Goal: Task Accomplishment & Management: Manage account settings

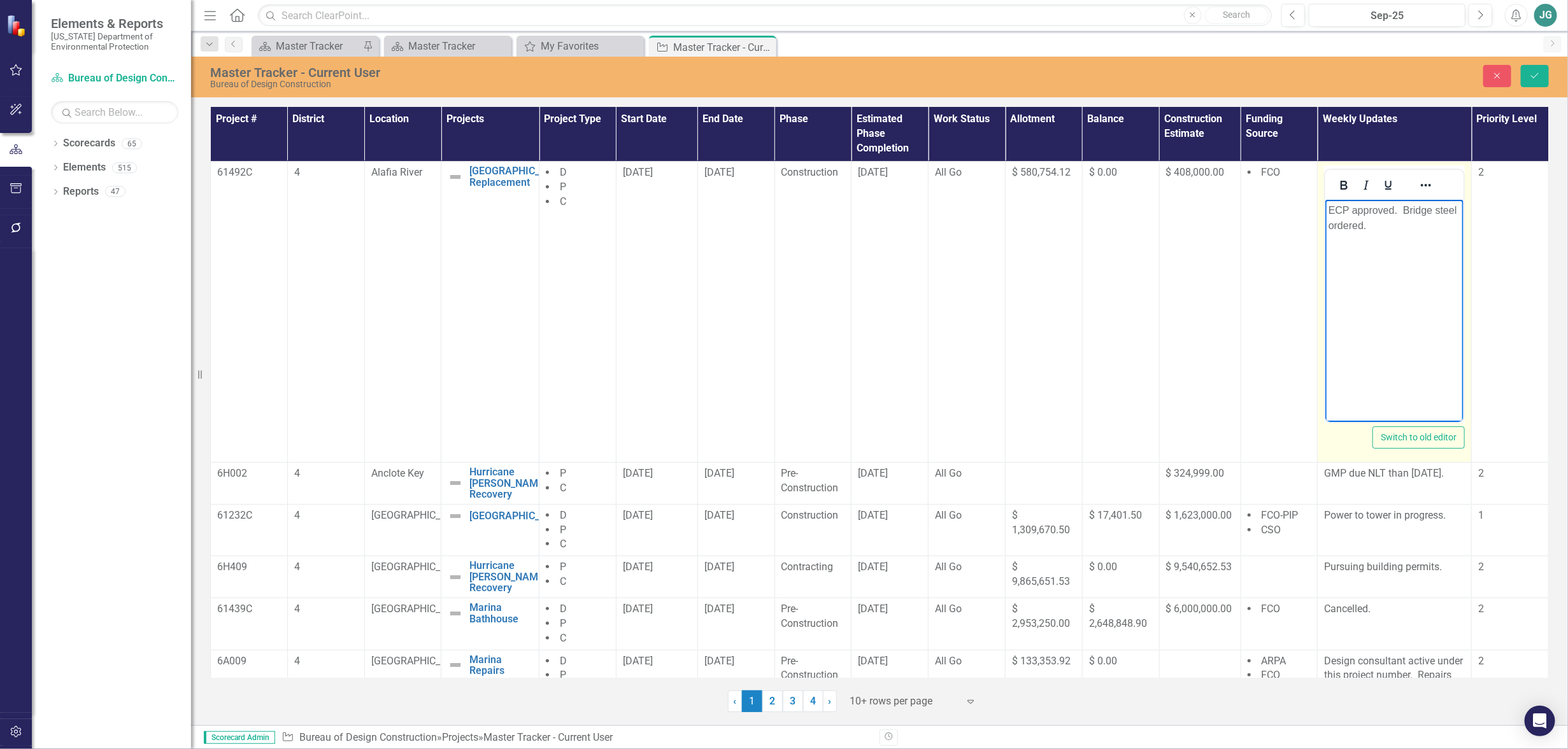
click at [1380, 221] on p "ECP approved. Bridge steel ordered." at bounding box center [1394, 217] width 132 height 31
click at [1411, 237] on p "ECP approved. Bridge steel ordered. NTP will be issued week of 9/2-9/" at bounding box center [1394, 225] width 132 height 45
click at [1532, 75] on icon "Save" at bounding box center [1535, 75] width 11 height 9
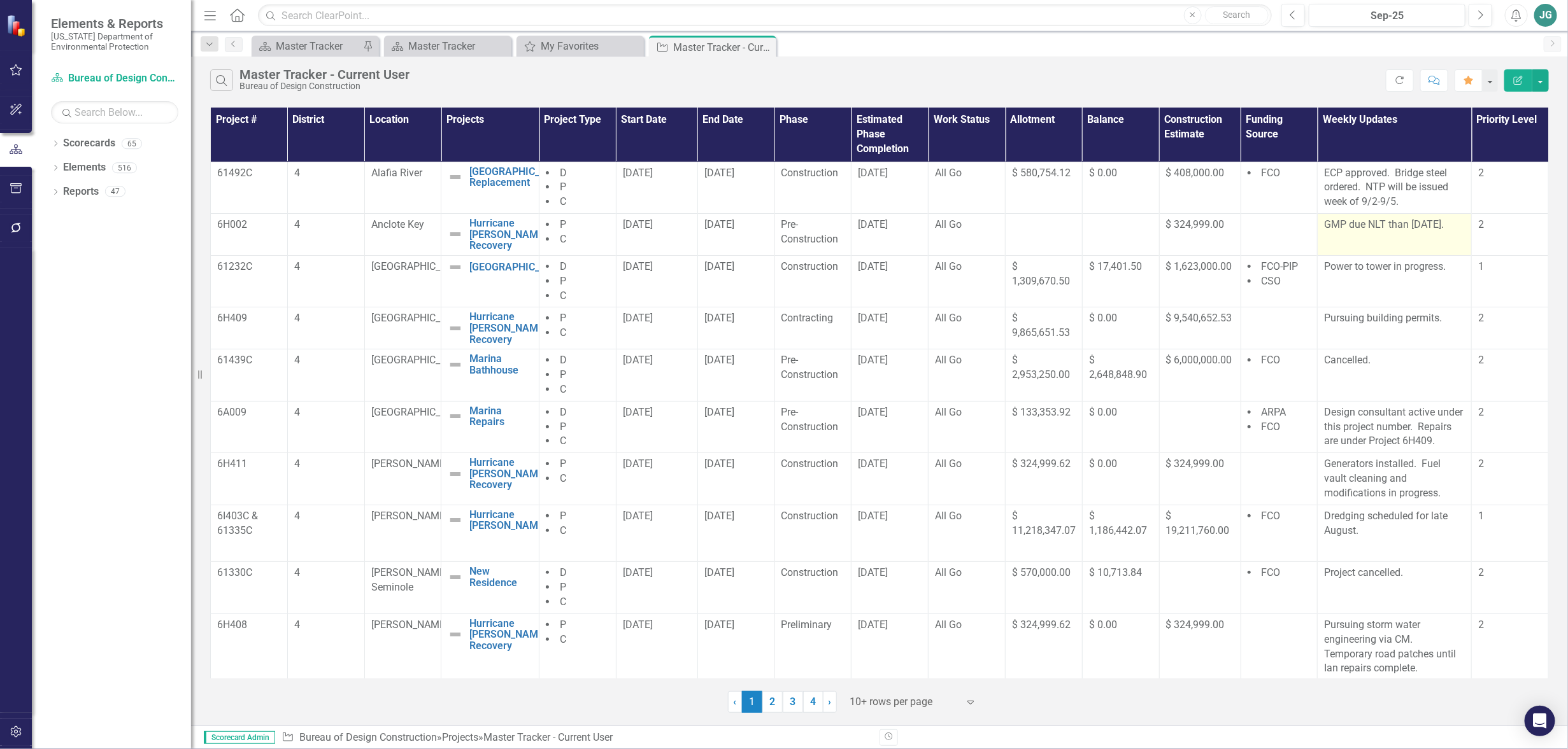
click at [1441, 226] on p "GMP due NLT than [DATE]." at bounding box center [1394, 225] width 140 height 15
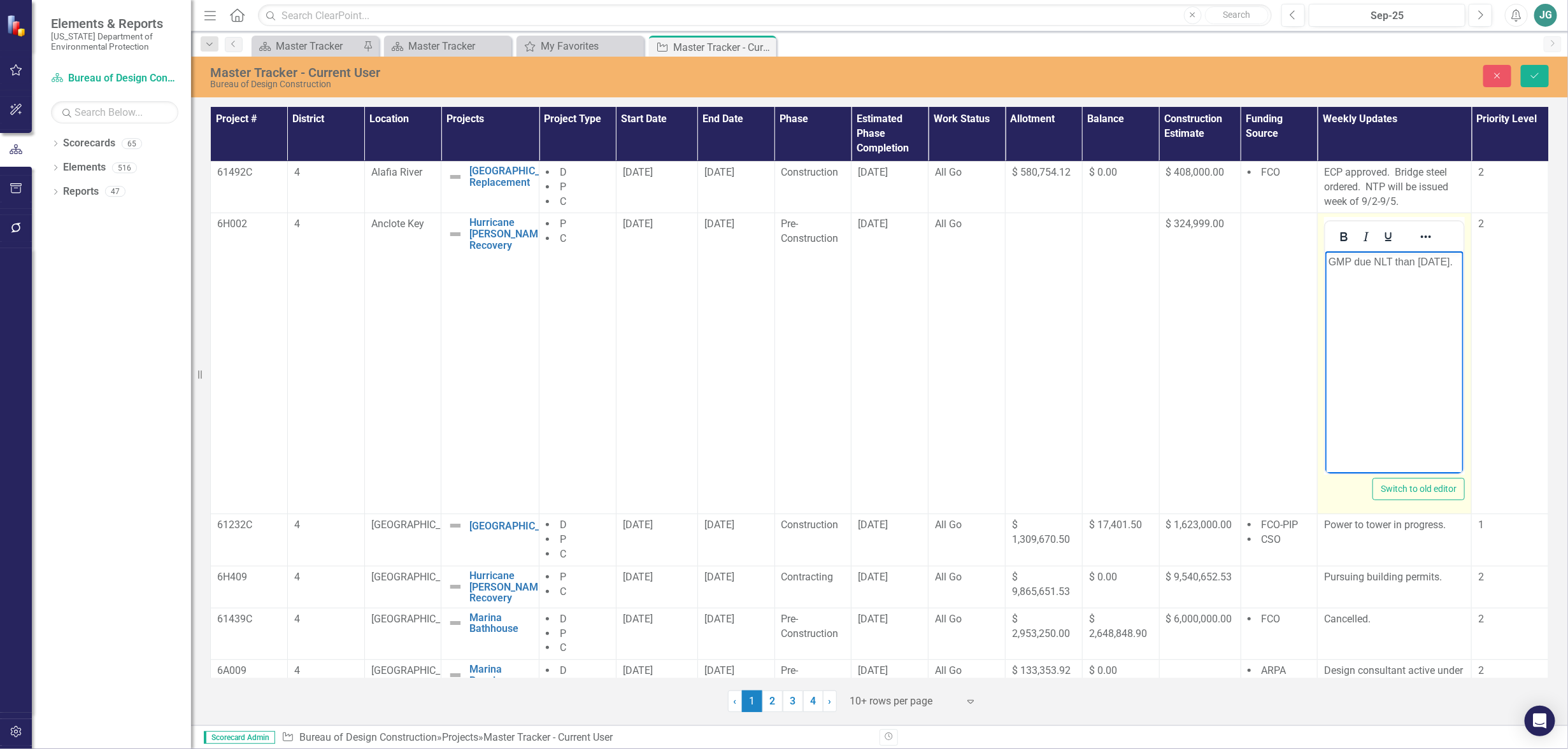
drag, startPoint x: 1416, startPoint y: 258, endPoint x: 1339, endPoint y: 281, distance: 80.4
click at [1339, 270] on p "GMP due NLT than [DATE]." at bounding box center [1394, 262] width 132 height 15
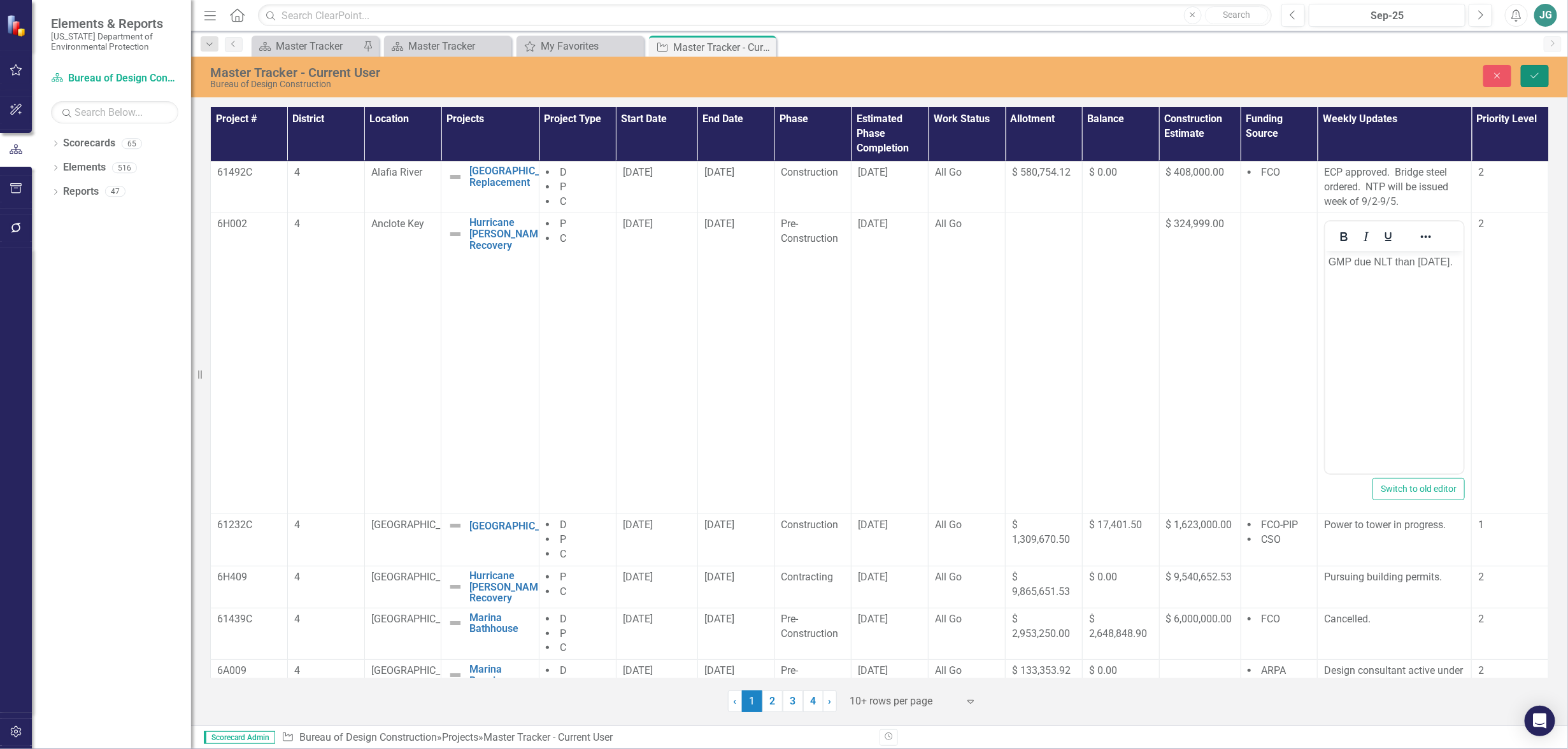
click at [1535, 67] on button "Save" at bounding box center [1535, 75] width 28 height 22
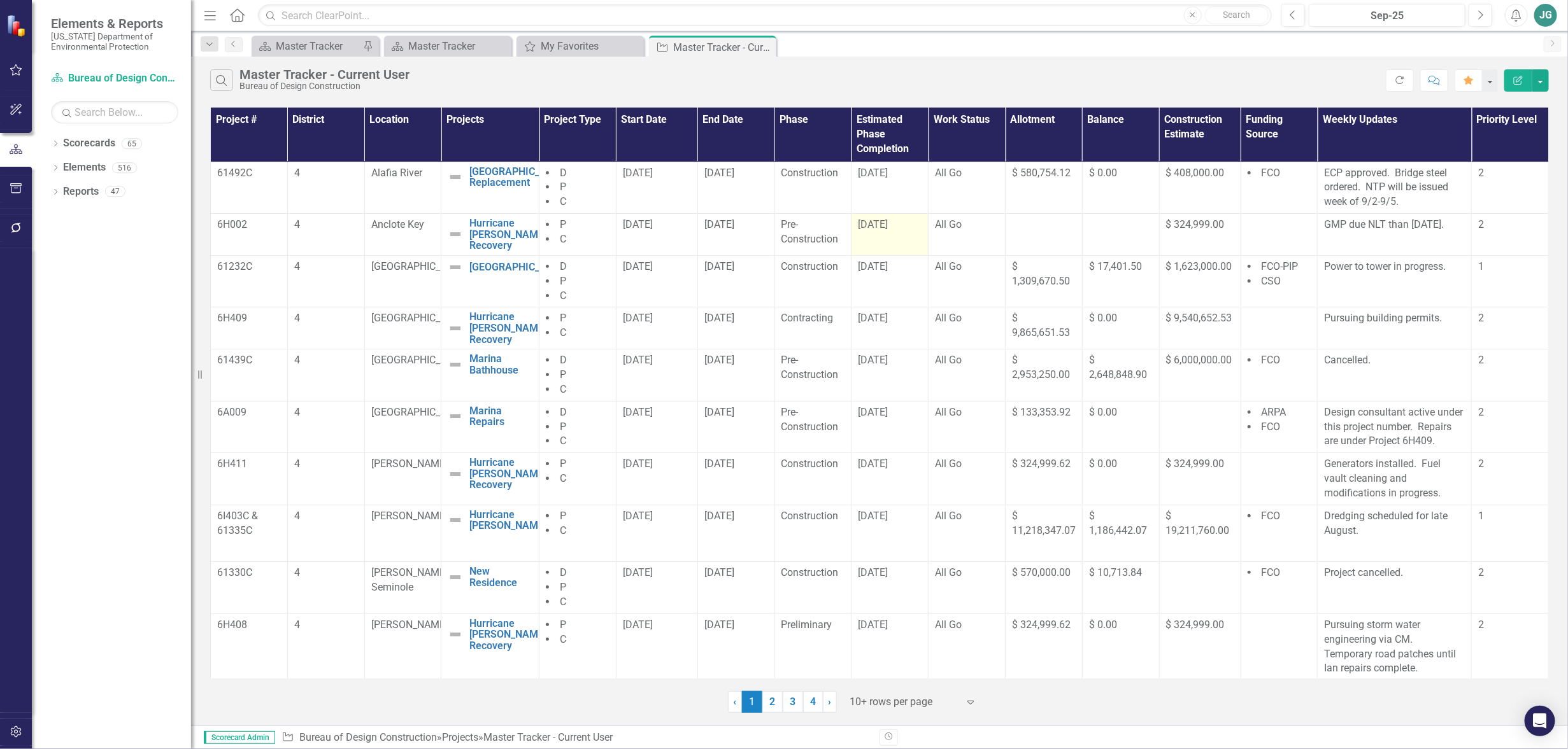
click at [883, 238] on td "[DATE]" at bounding box center [890, 235] width 77 height 42
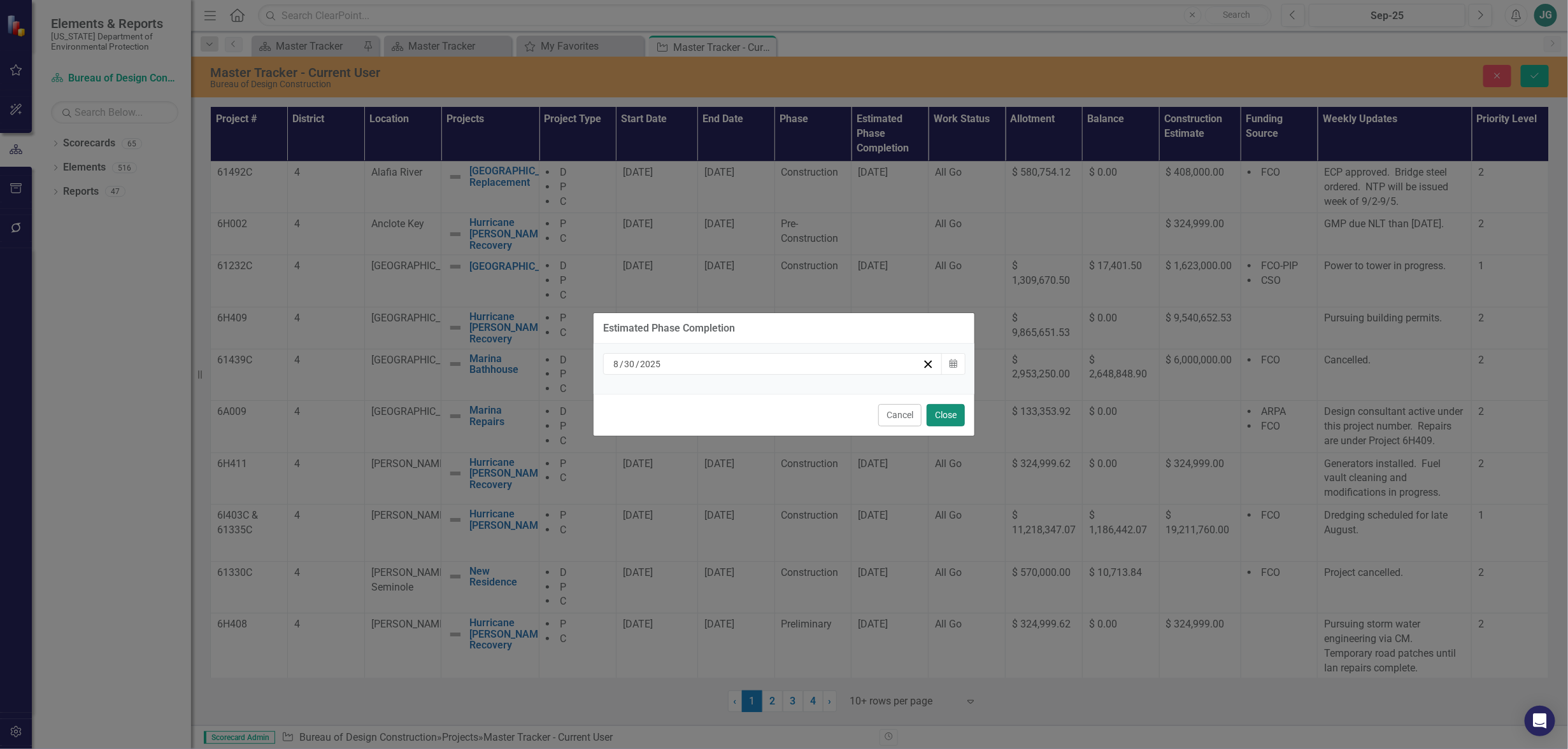
click at [957, 414] on button "Close" at bounding box center [945, 415] width 38 height 22
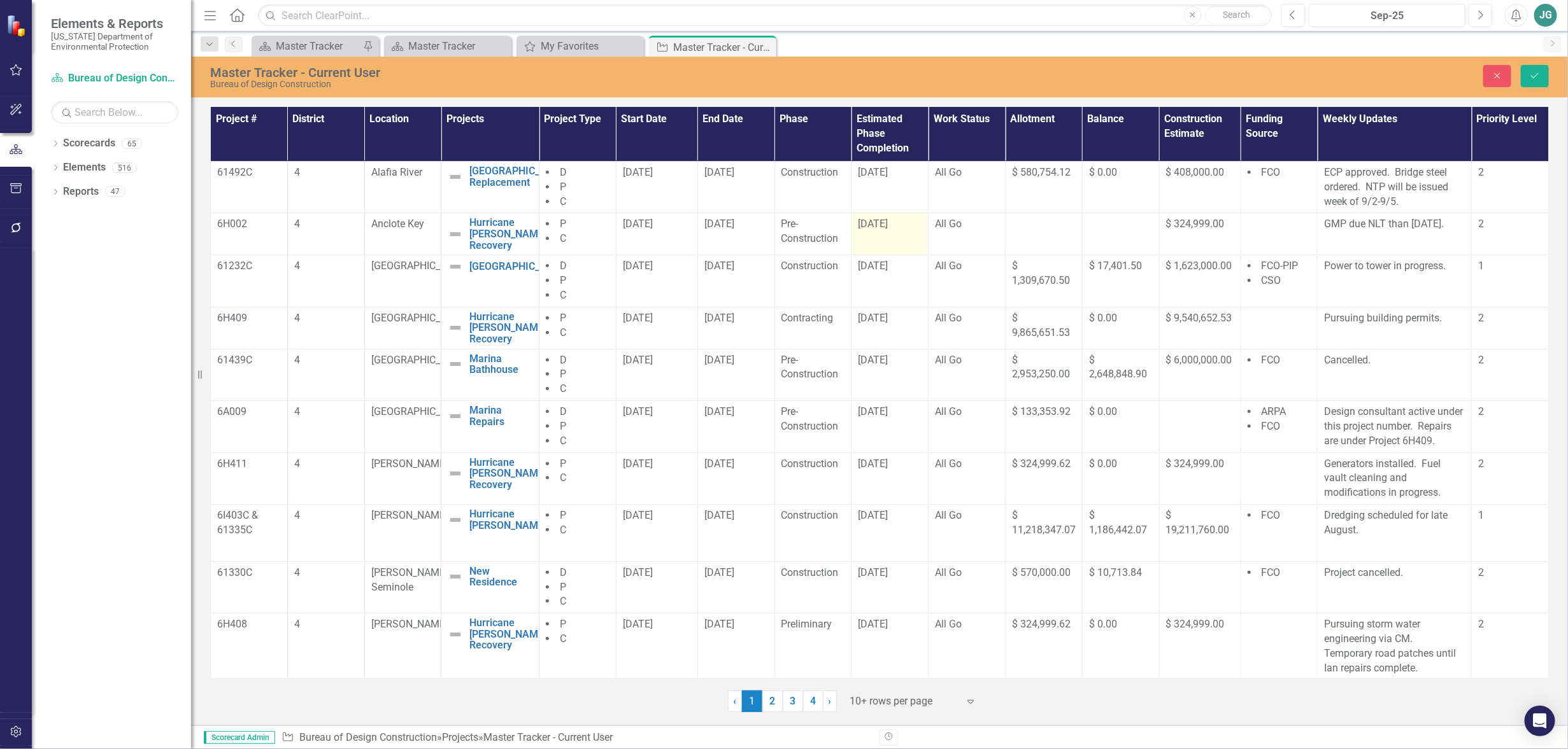
click at [905, 237] on td "[DATE]" at bounding box center [890, 235] width 77 height 42
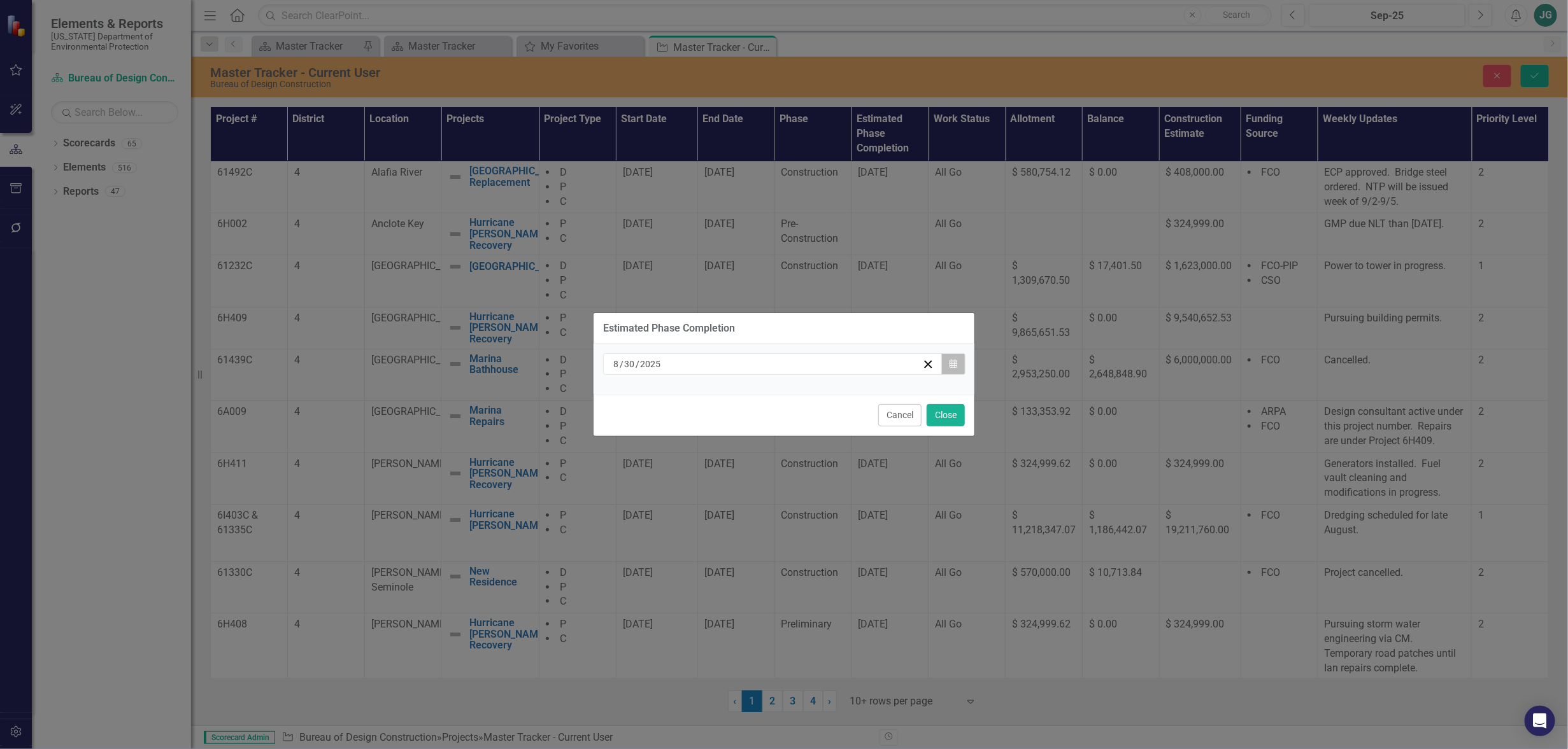
click at [955, 365] on icon "button" at bounding box center [952, 363] width 7 height 9
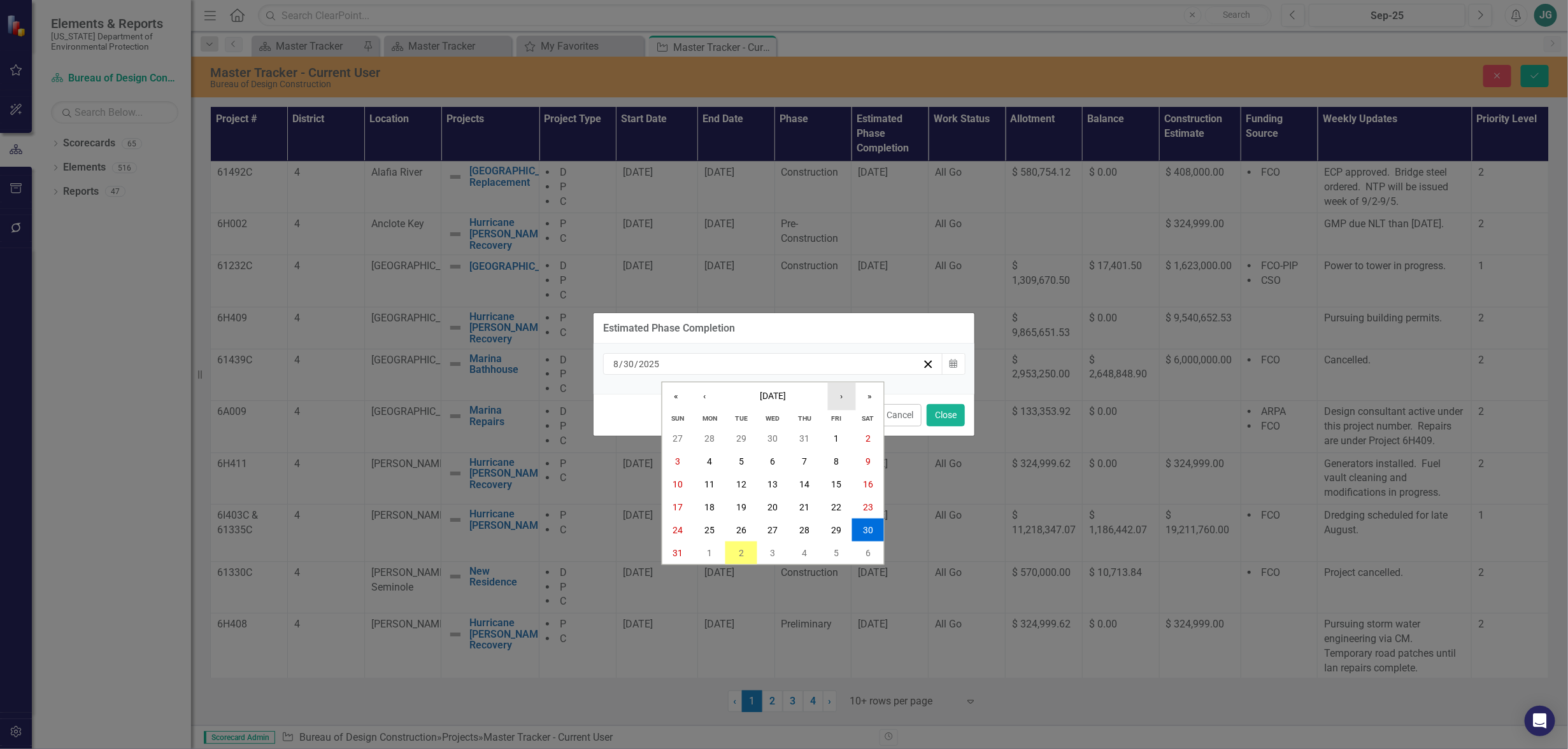
click at [847, 394] on button "›" at bounding box center [842, 396] width 28 height 28
click at [741, 535] on abbr "30" at bounding box center [741, 530] width 11 height 11
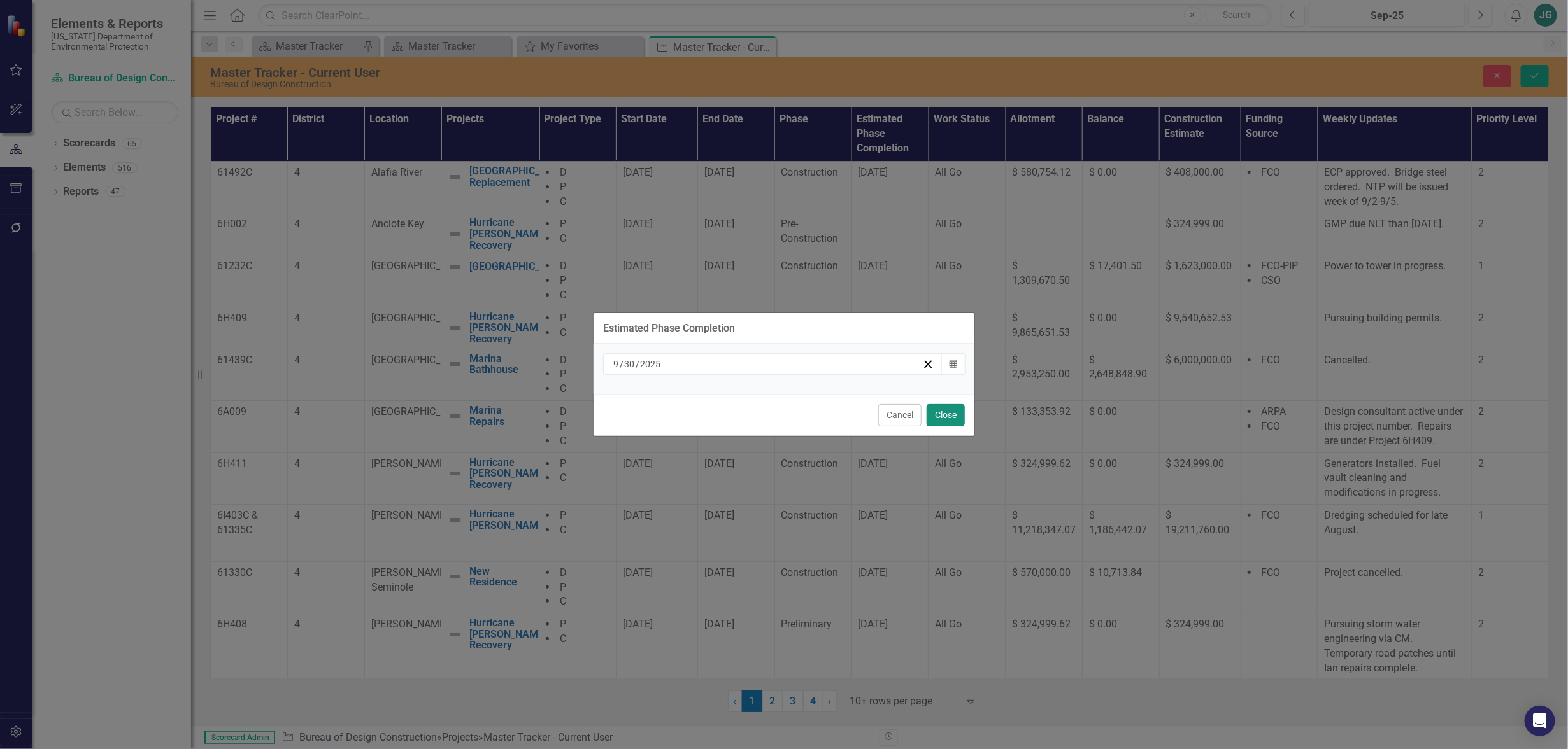
click at [949, 418] on button "Close" at bounding box center [945, 415] width 38 height 22
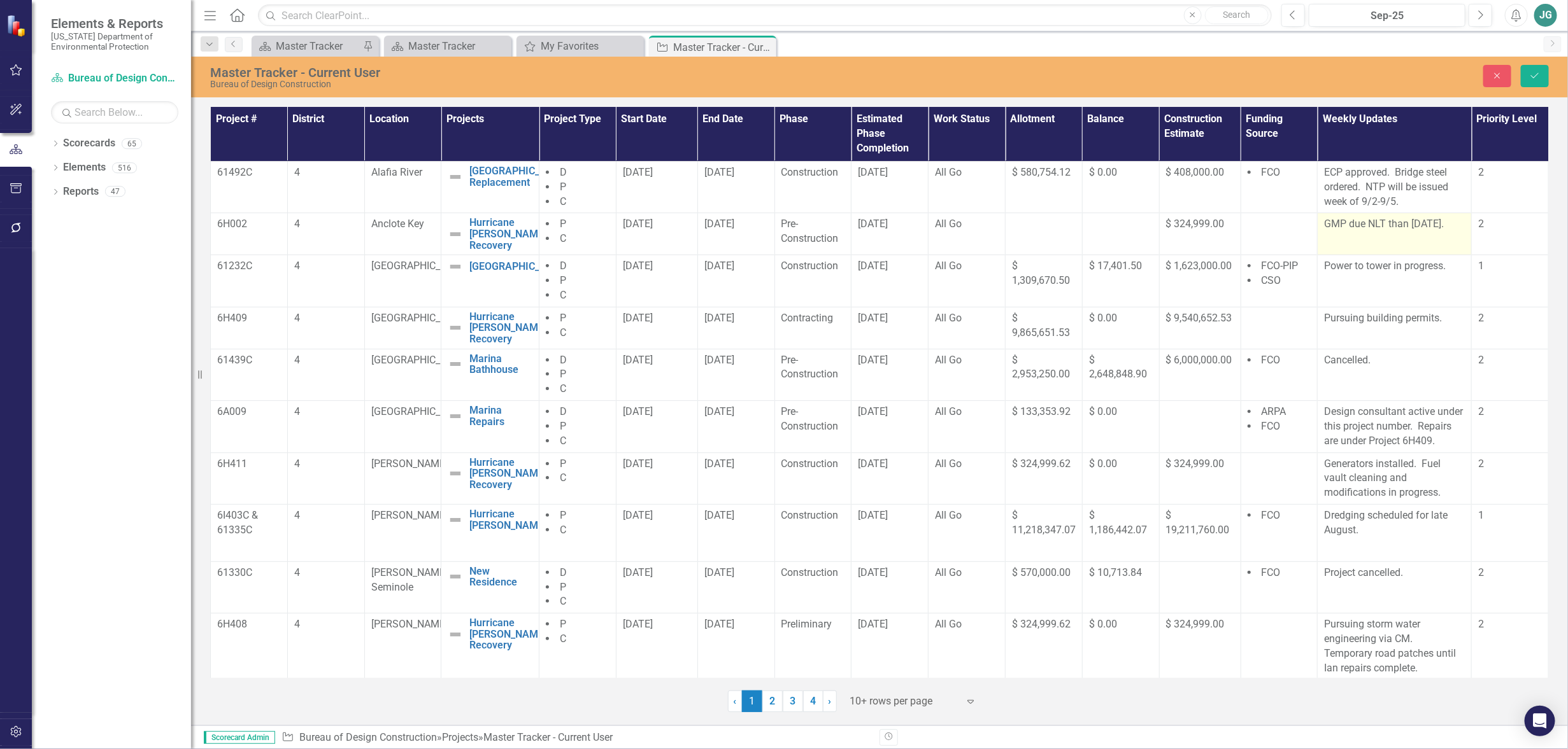
click at [1336, 231] on p "GMP due NLT than [DATE]." at bounding box center [1394, 224] width 140 height 15
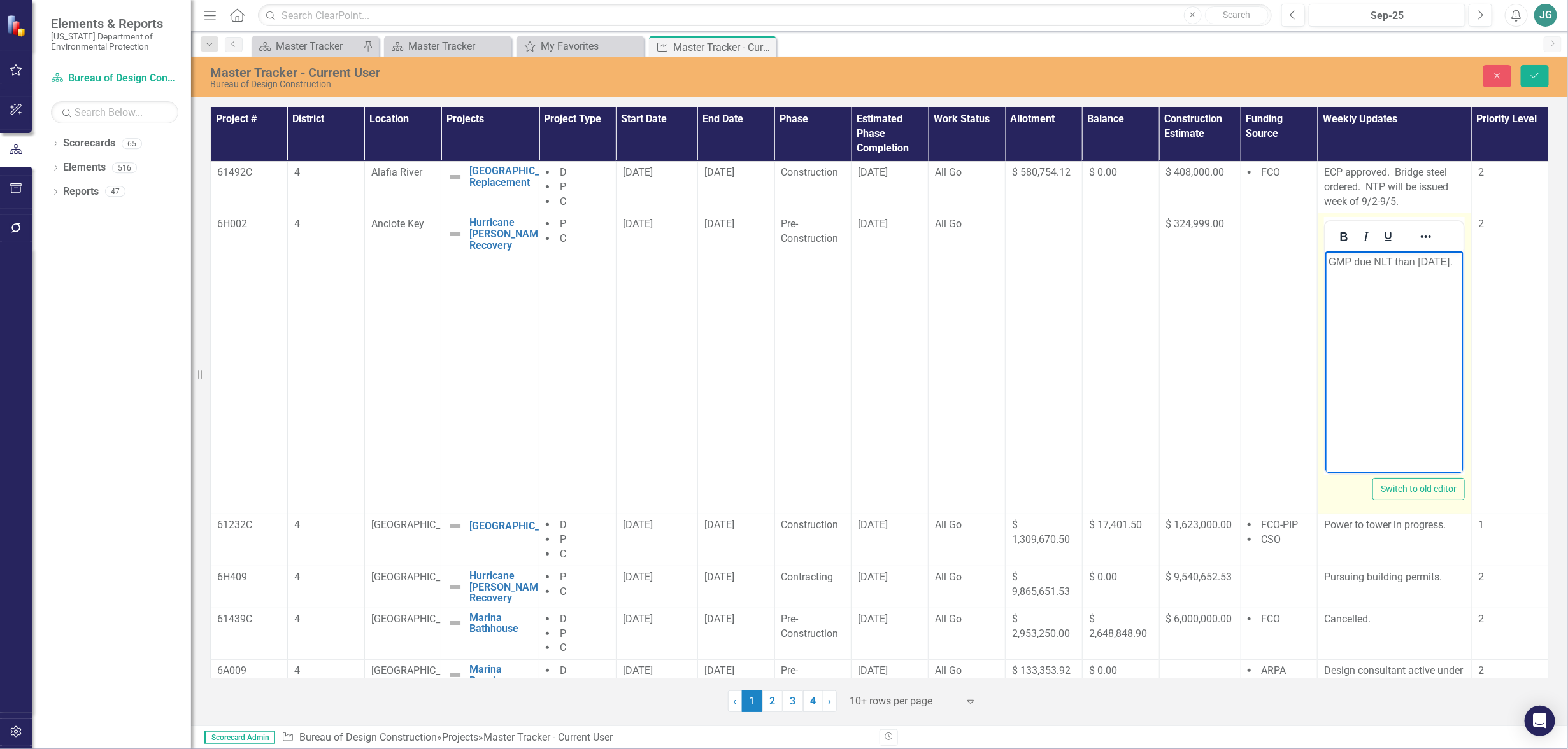
click at [1384, 270] on p "GMP due NLT than [DATE]." at bounding box center [1394, 262] width 132 height 15
click at [1539, 74] on icon "Save" at bounding box center [1535, 75] width 11 height 9
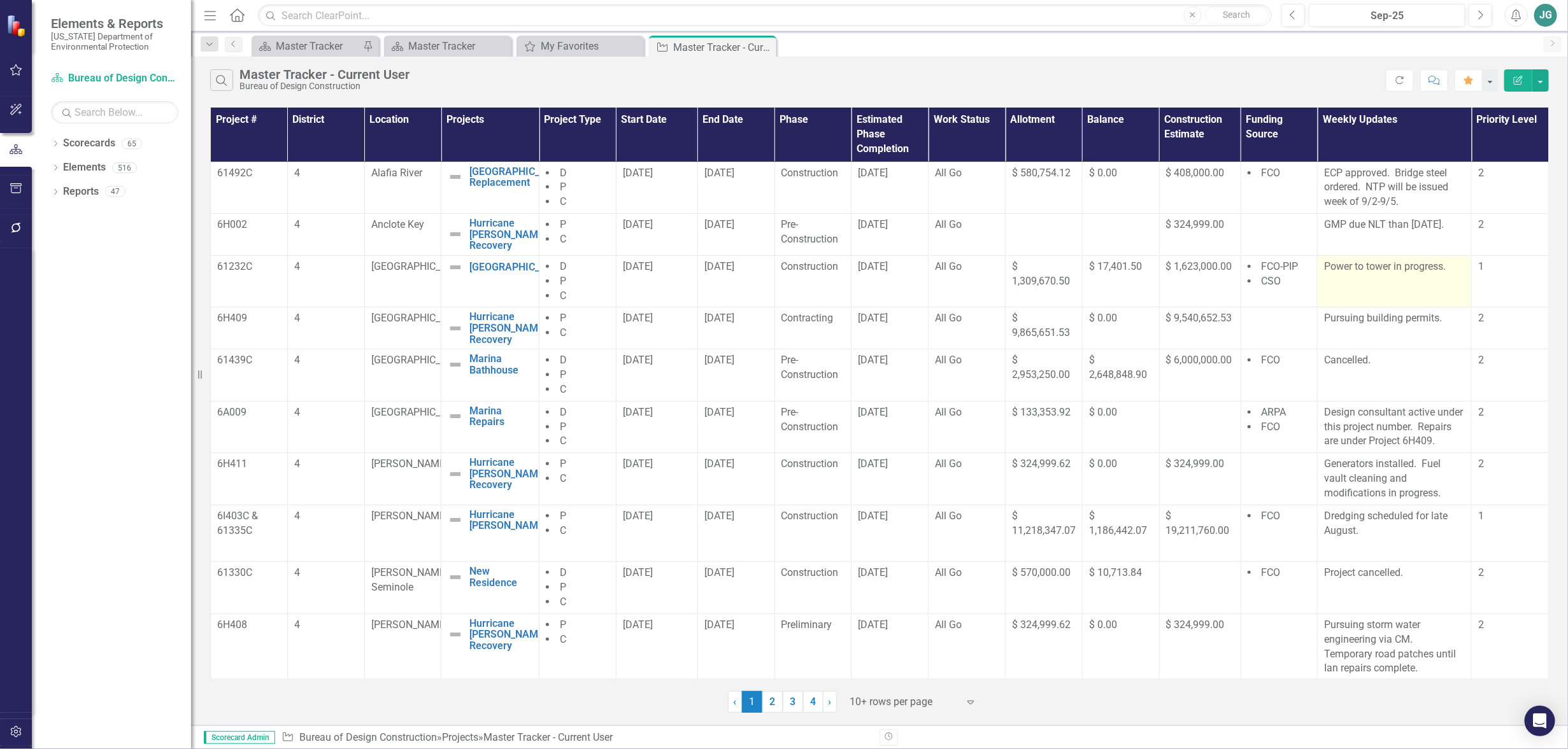
scroll to position [2, 0]
click at [888, 702] on div at bounding box center [904, 702] width 108 height 17
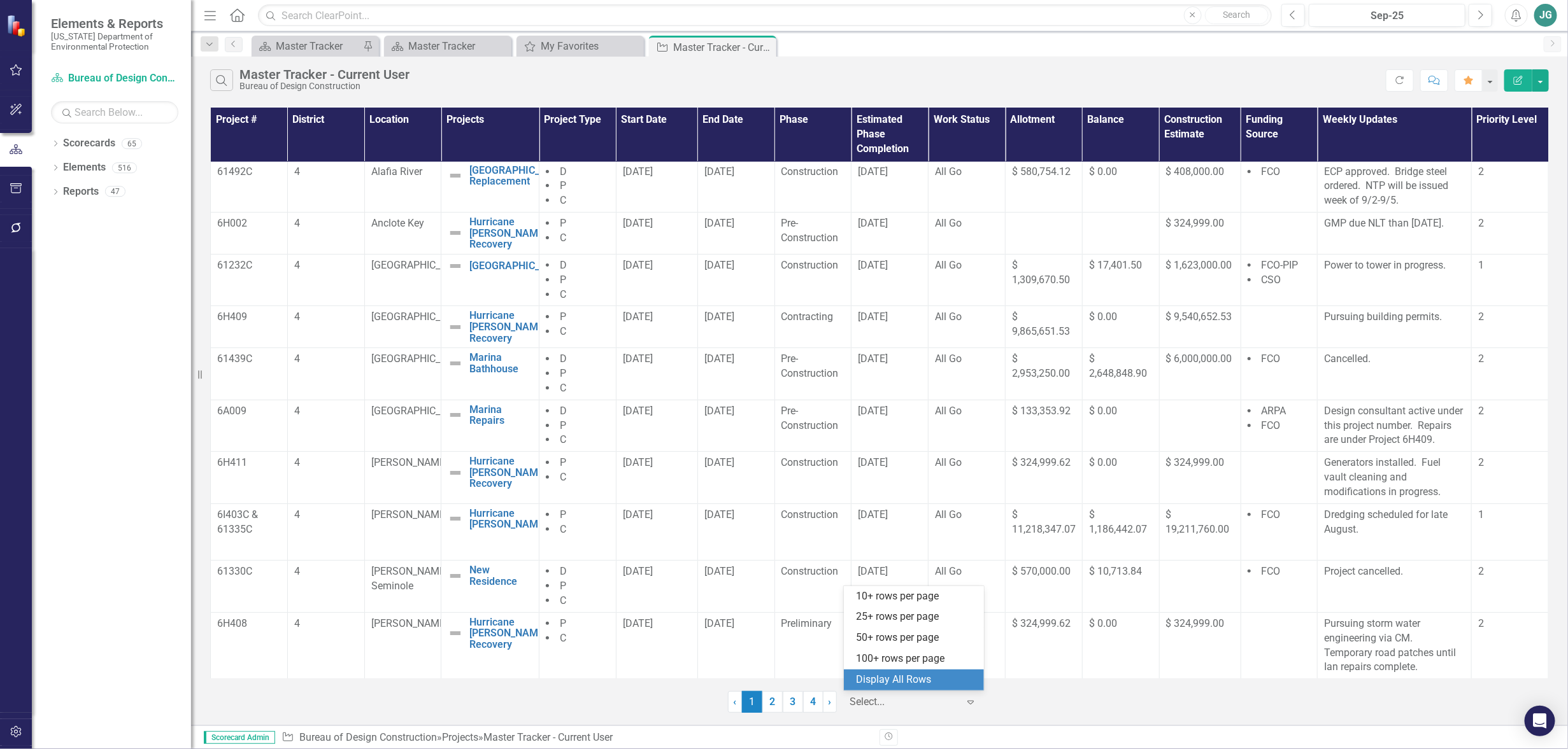
click at [891, 678] on div "Display All Rows" at bounding box center [916, 680] width 119 height 15
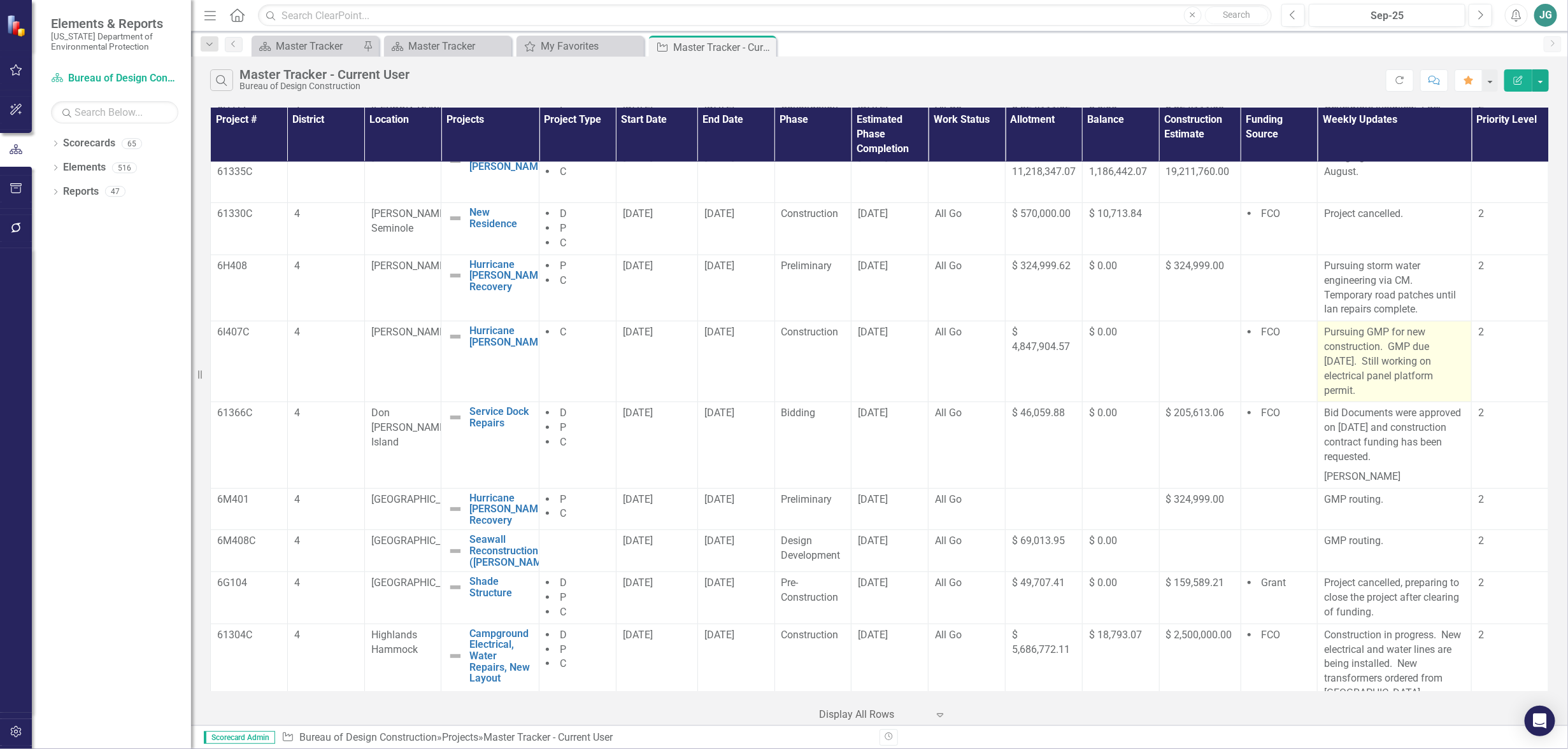
scroll to position [477, 0]
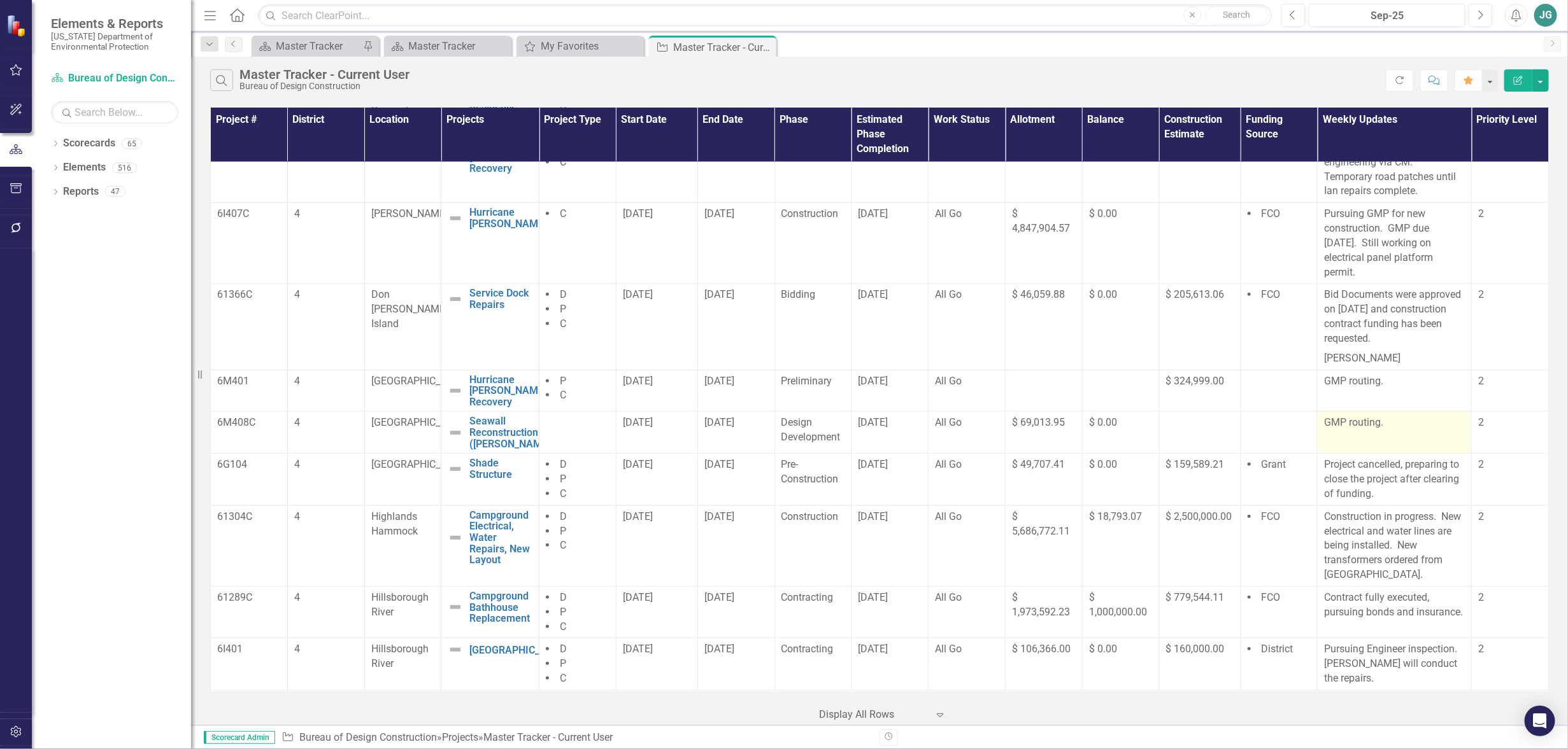
click at [1387, 433] on td "GMP routing." at bounding box center [1395, 433] width 154 height 42
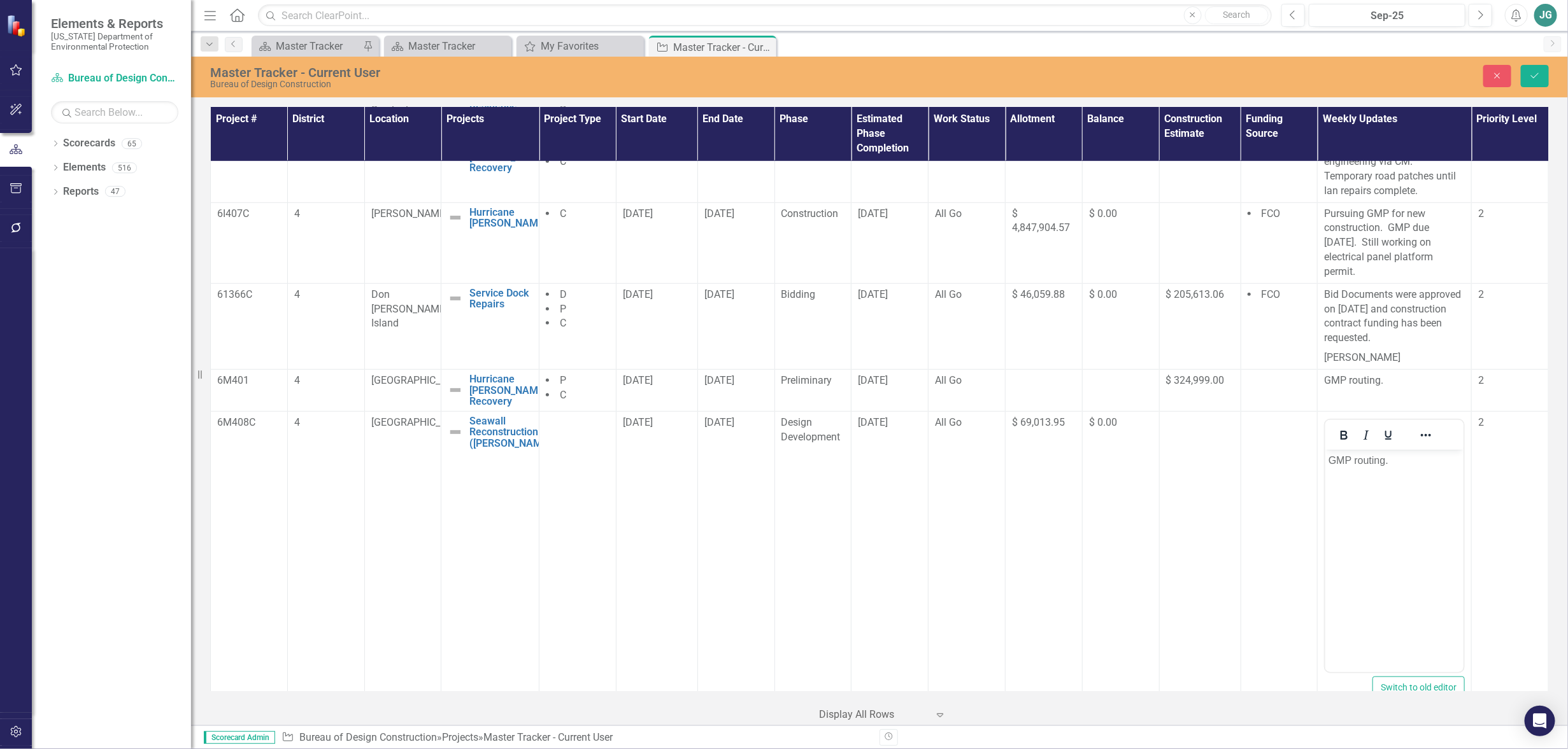
scroll to position [0, 0]
drag, startPoint x: 1402, startPoint y: 456, endPoint x: 2557, endPoint y: 898, distance: 1236.7
click at [1325, 450] on html "GMP routing." at bounding box center [1394, 545] width 138 height 191
click at [1534, 69] on button "Save" at bounding box center [1535, 75] width 28 height 22
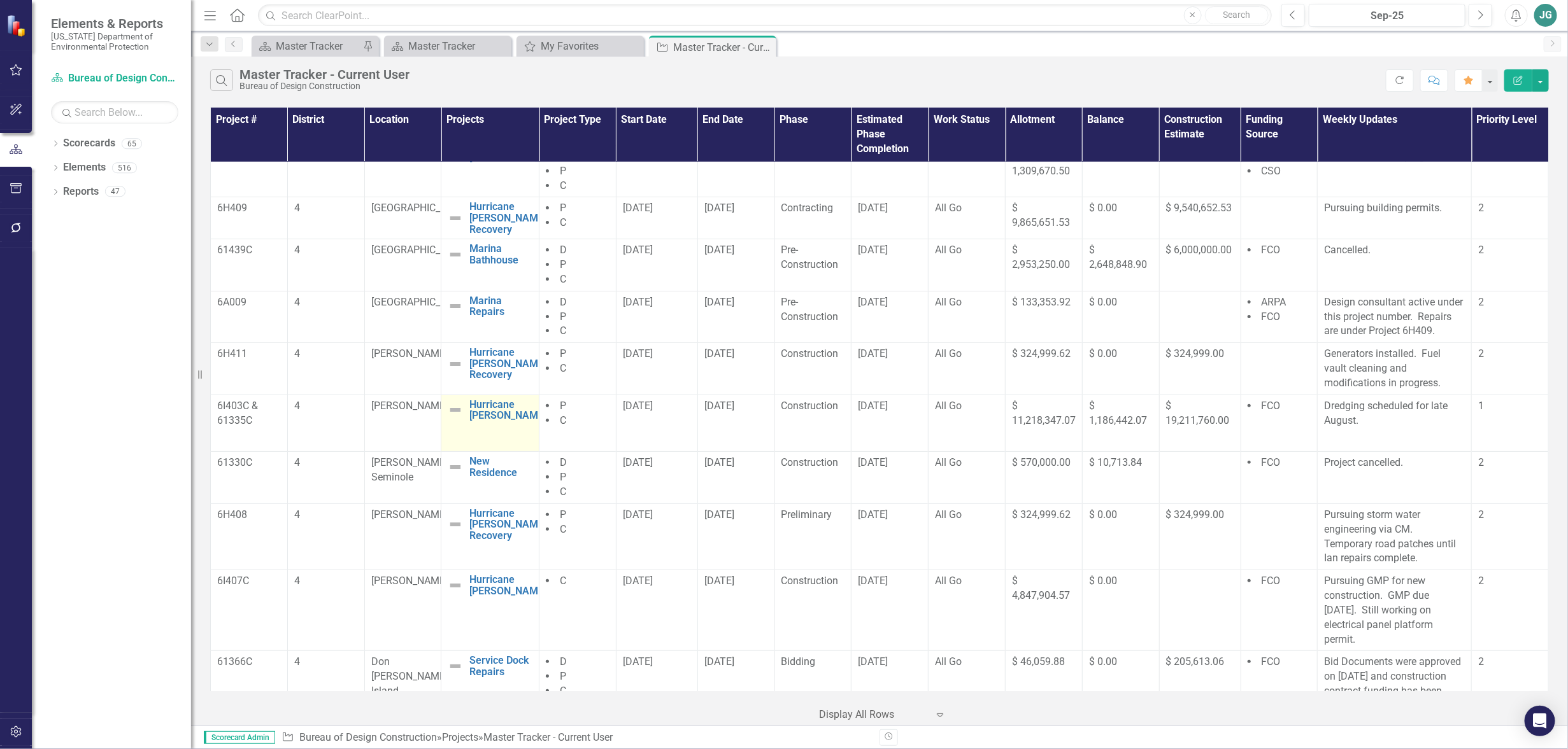
scroll to position [159, 0]
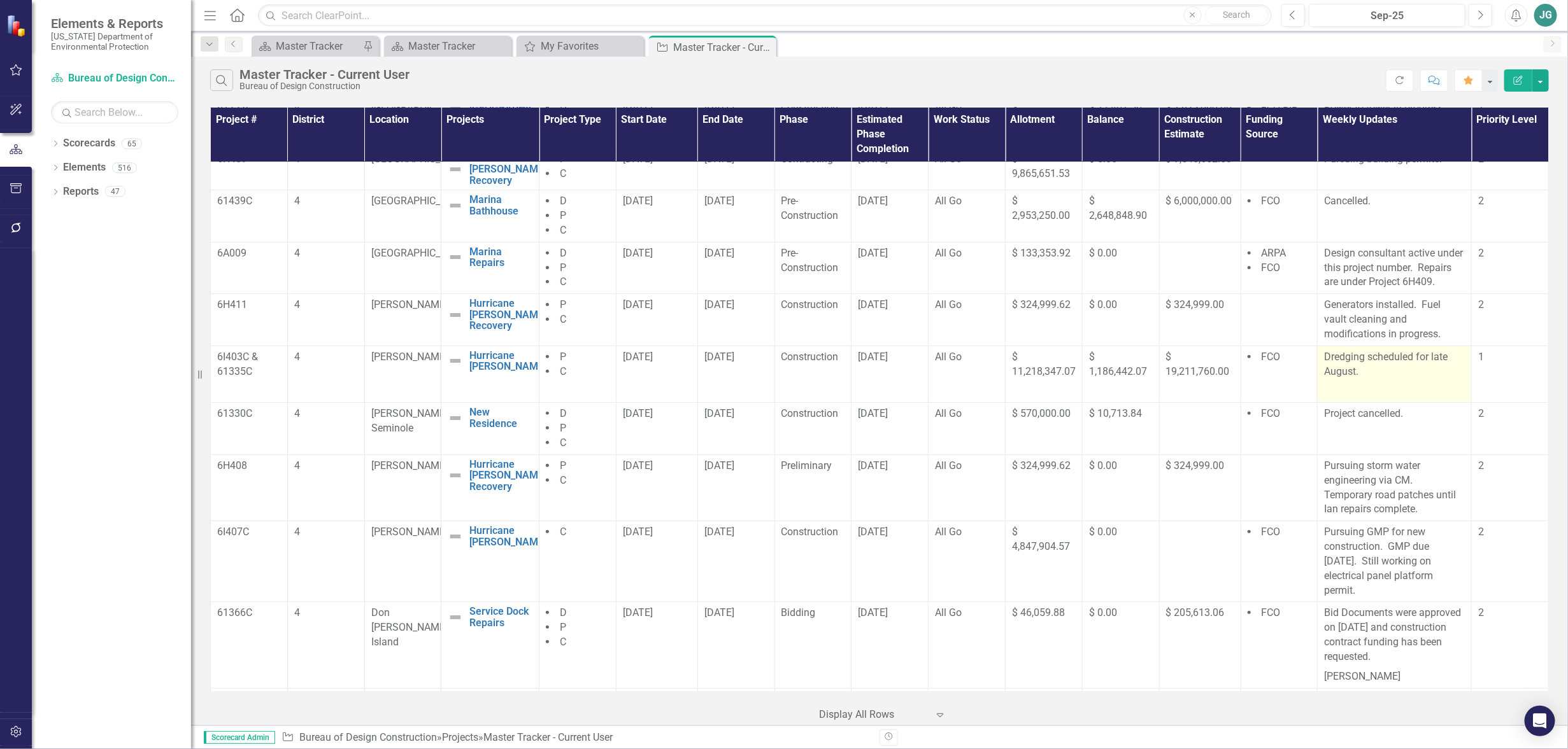
click at [1413, 387] on td "Dredging scheduled for late August." at bounding box center [1395, 374] width 154 height 58
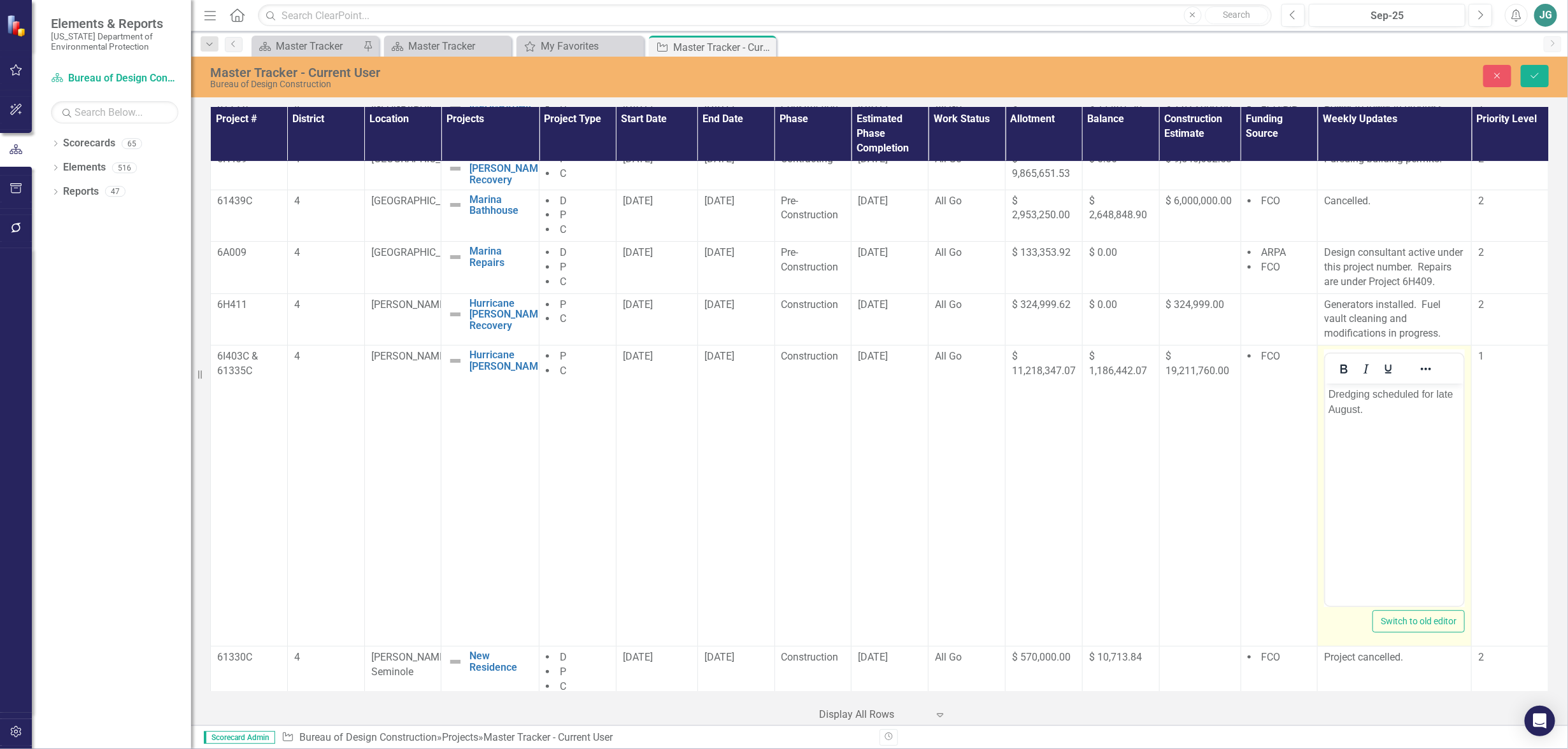
scroll to position [0, 0]
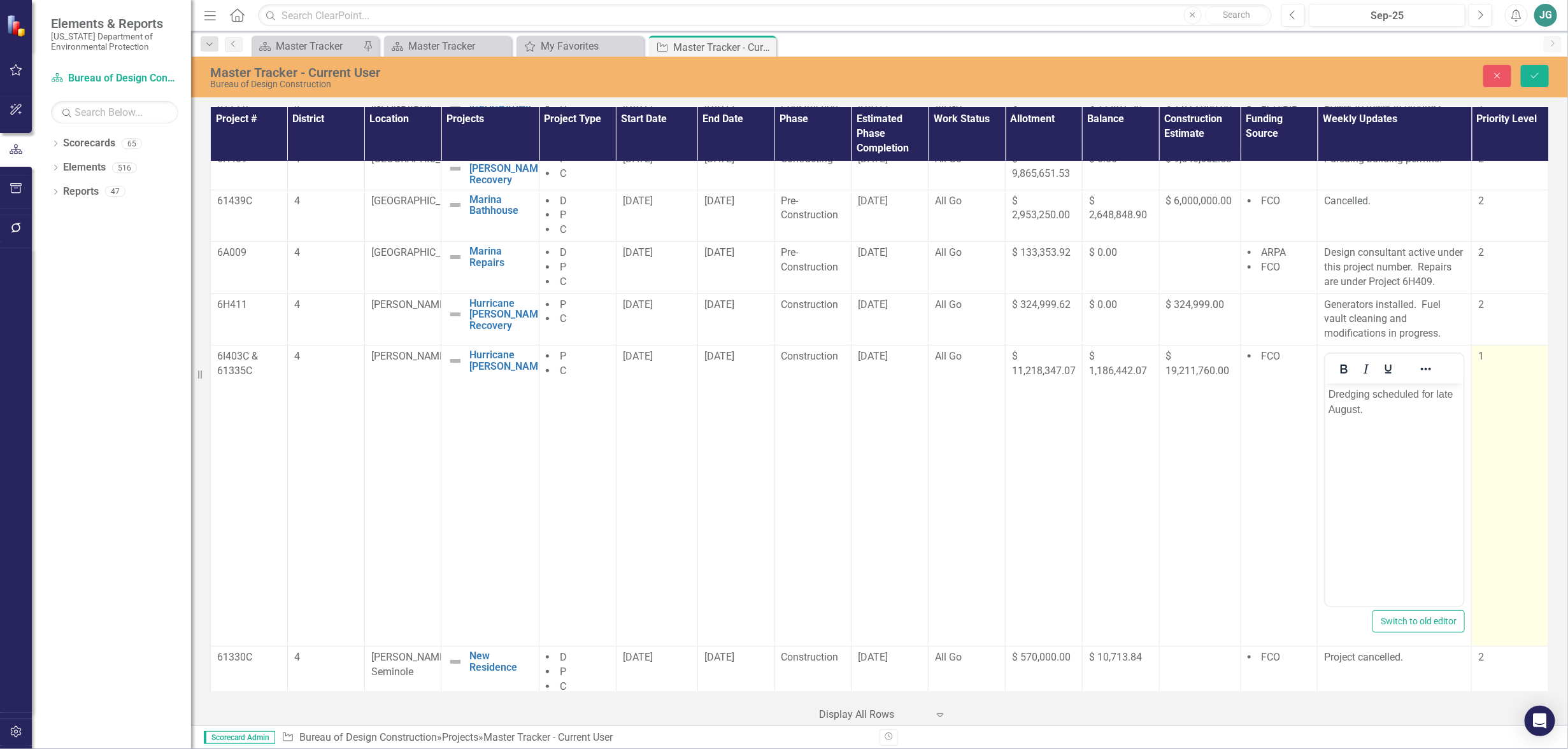
click at [1505, 536] on td "1" at bounding box center [1510, 496] width 77 height 301
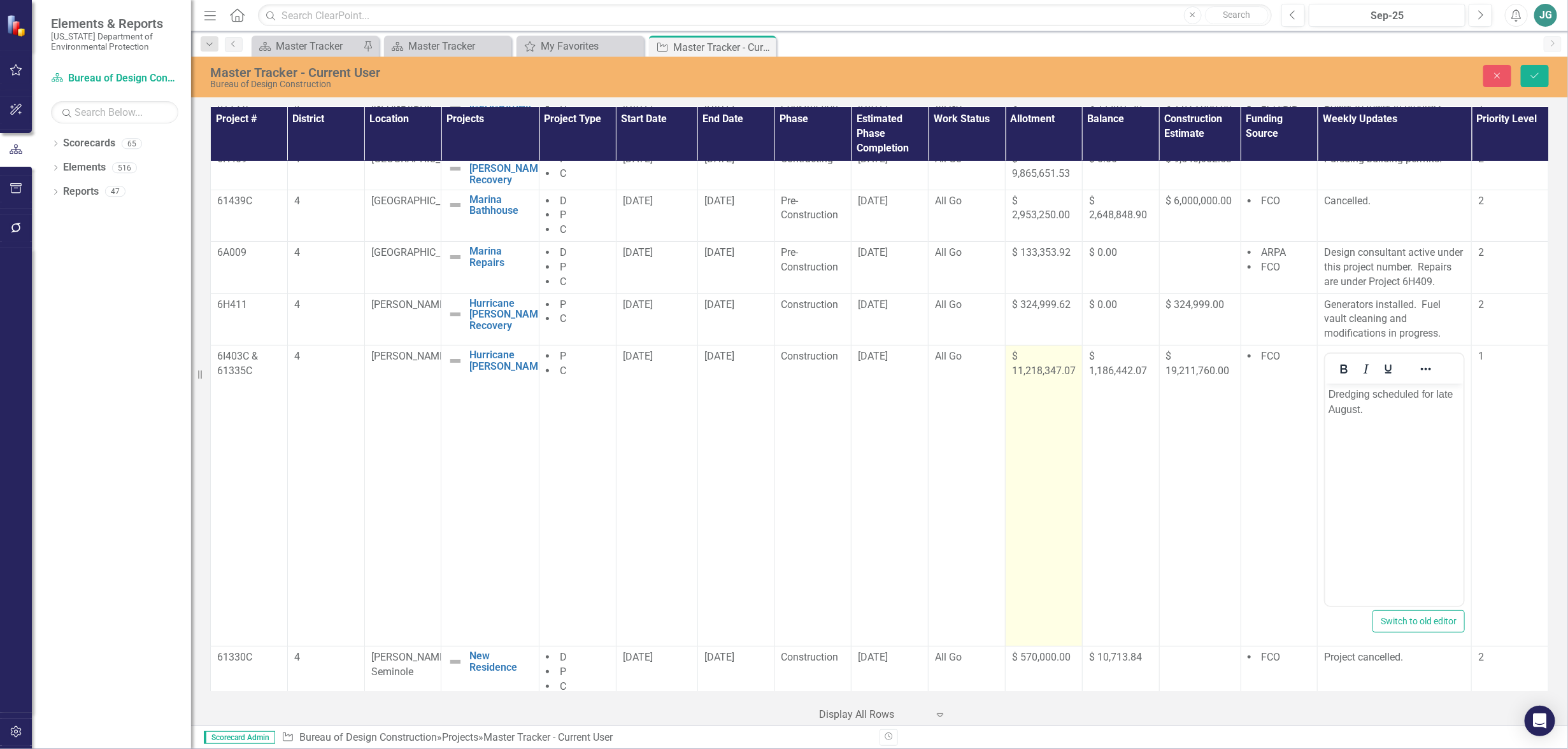
click at [1024, 587] on td "$ 11,218,347.07" at bounding box center [1043, 496] width 77 height 301
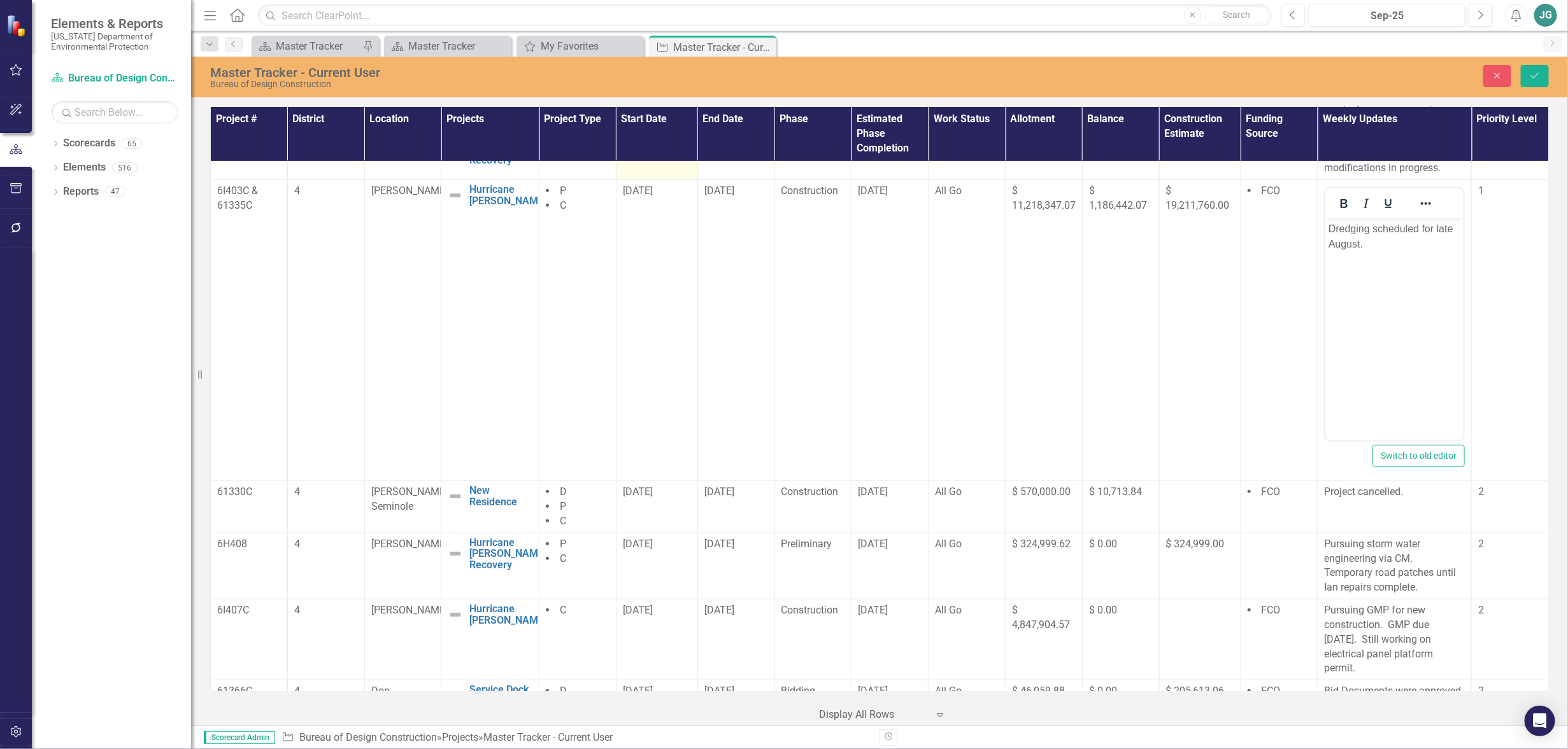
scroll to position [398, 0]
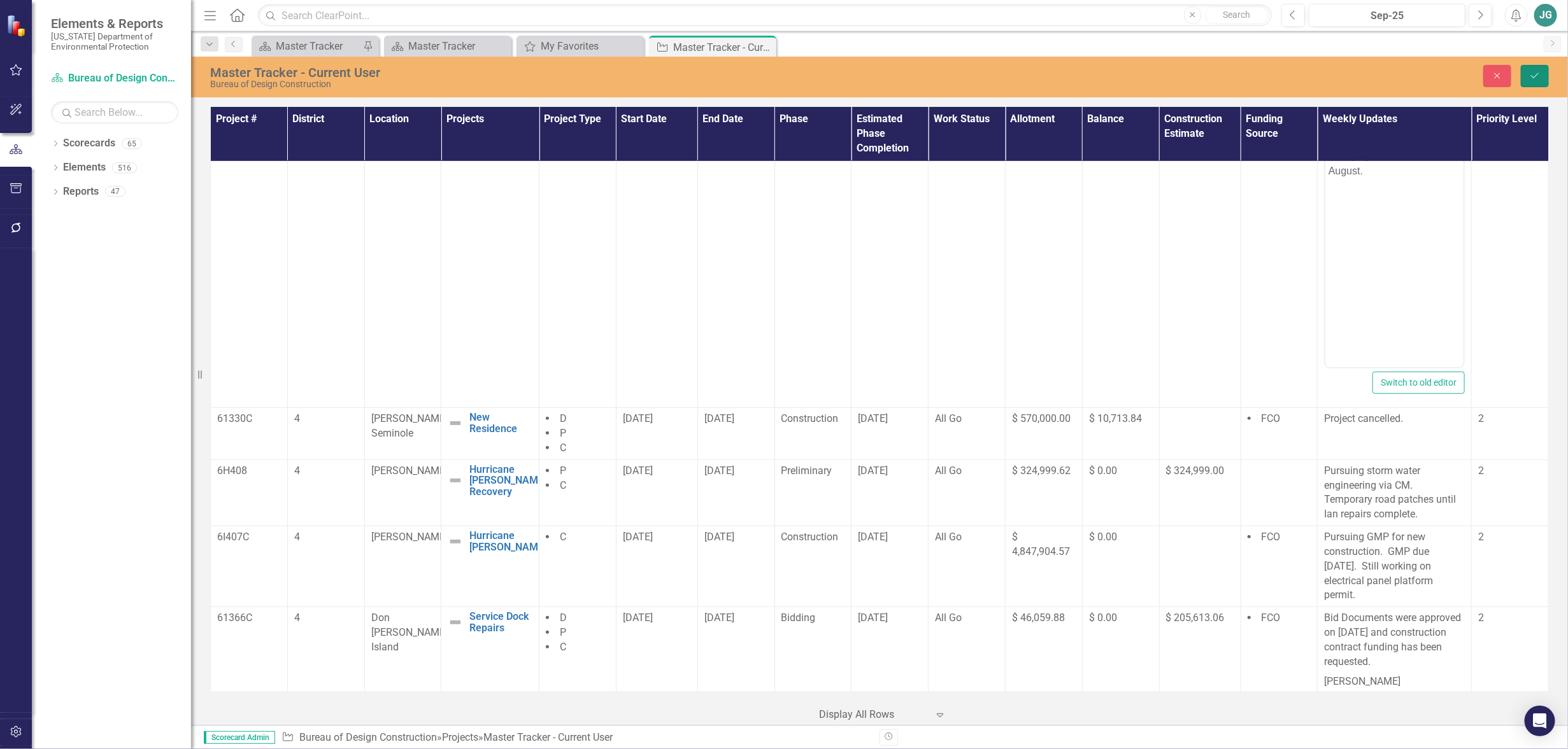
drag, startPoint x: 1530, startPoint y: 73, endPoint x: 1465, endPoint y: 238, distance: 177.3
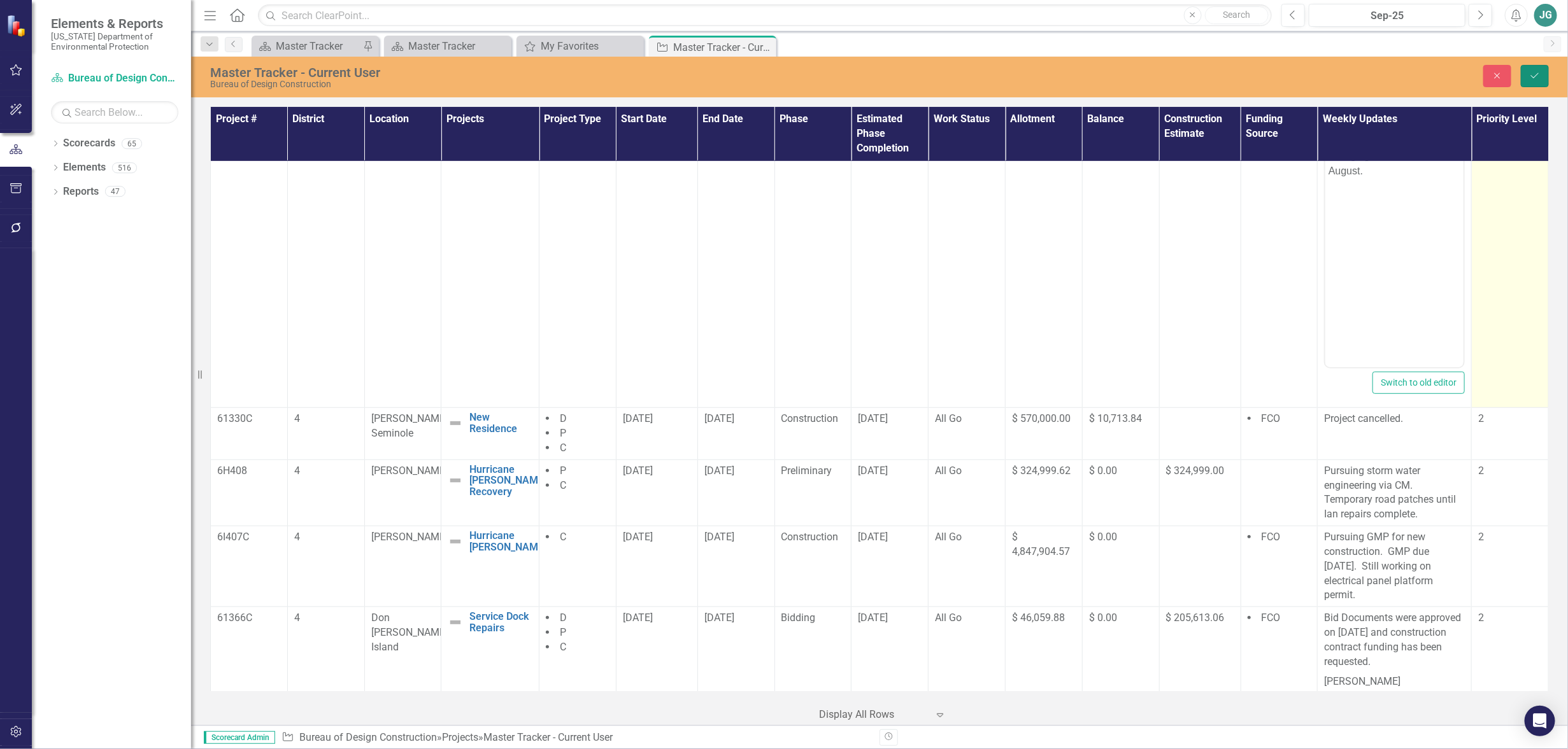
click at [1530, 74] on icon "Save" at bounding box center [1535, 75] width 11 height 9
